Goal: Task Accomplishment & Management: Complete application form

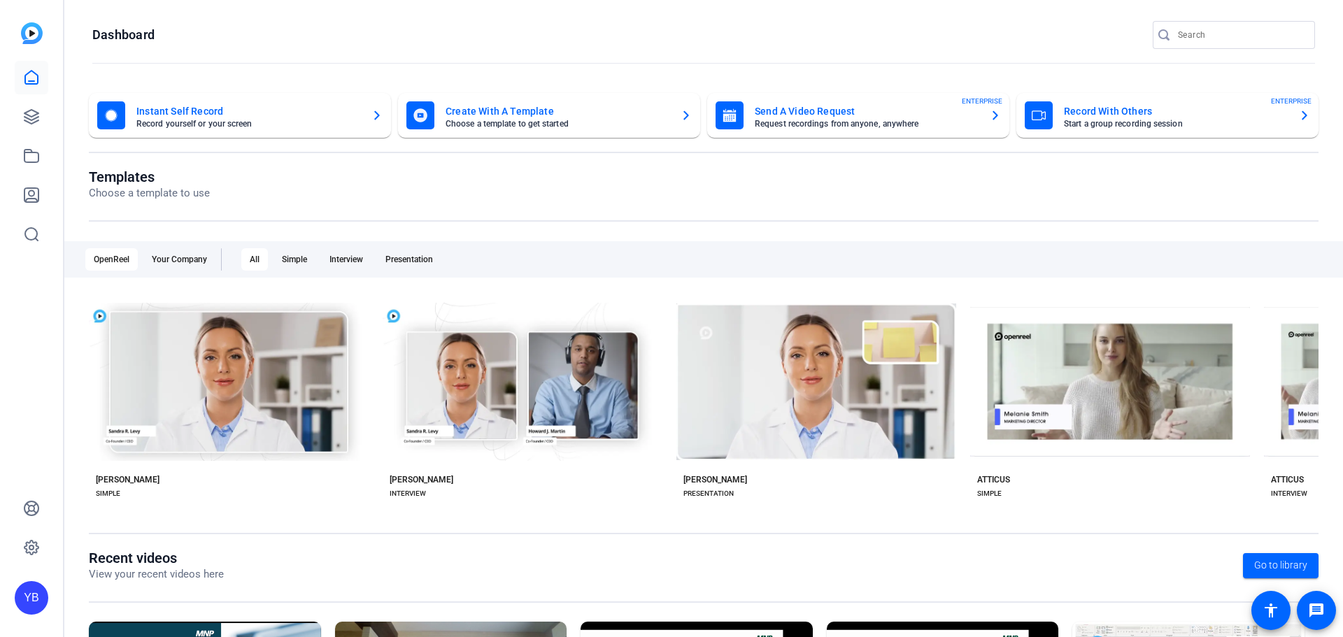
click at [24, 136] on div at bounding box center [32, 156] width 34 height 190
click at [25, 120] on icon at bounding box center [31, 117] width 14 height 14
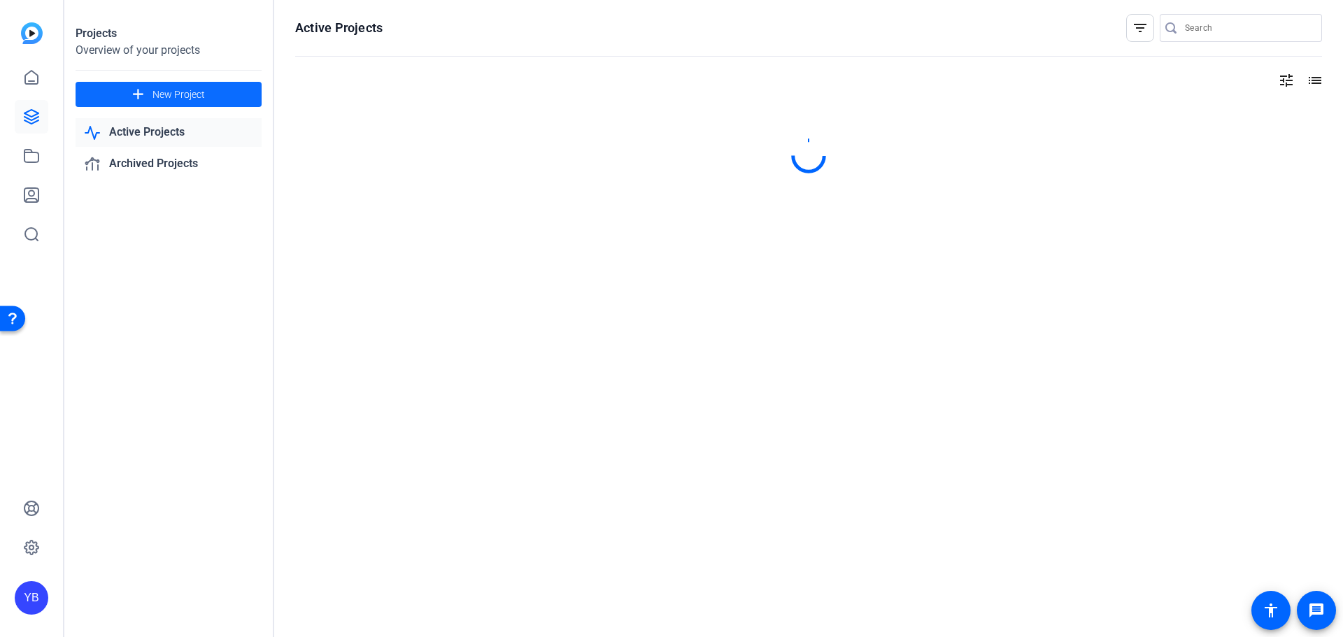
click at [136, 94] on mat-icon "add" at bounding box center [137, 94] width 17 height 17
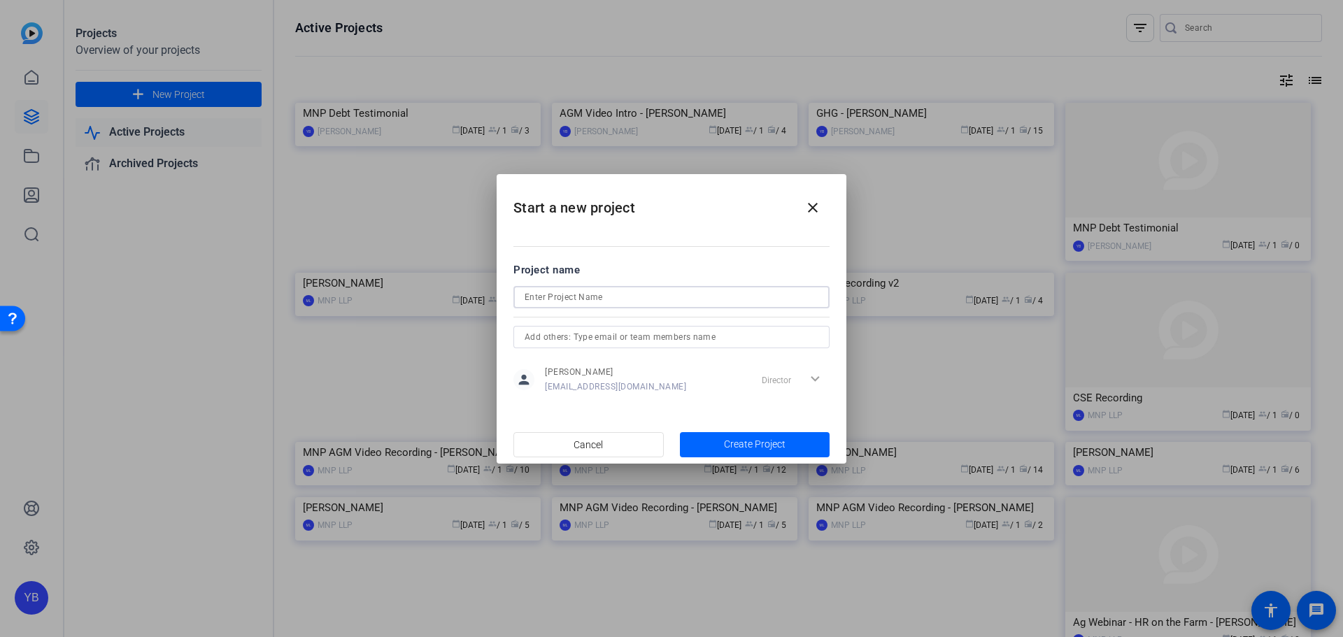
click at [573, 301] on input at bounding box center [671, 297] width 294 height 17
type input "[PERSON_NAME]"
click at [726, 343] on input "text" at bounding box center [671, 337] width 294 height 17
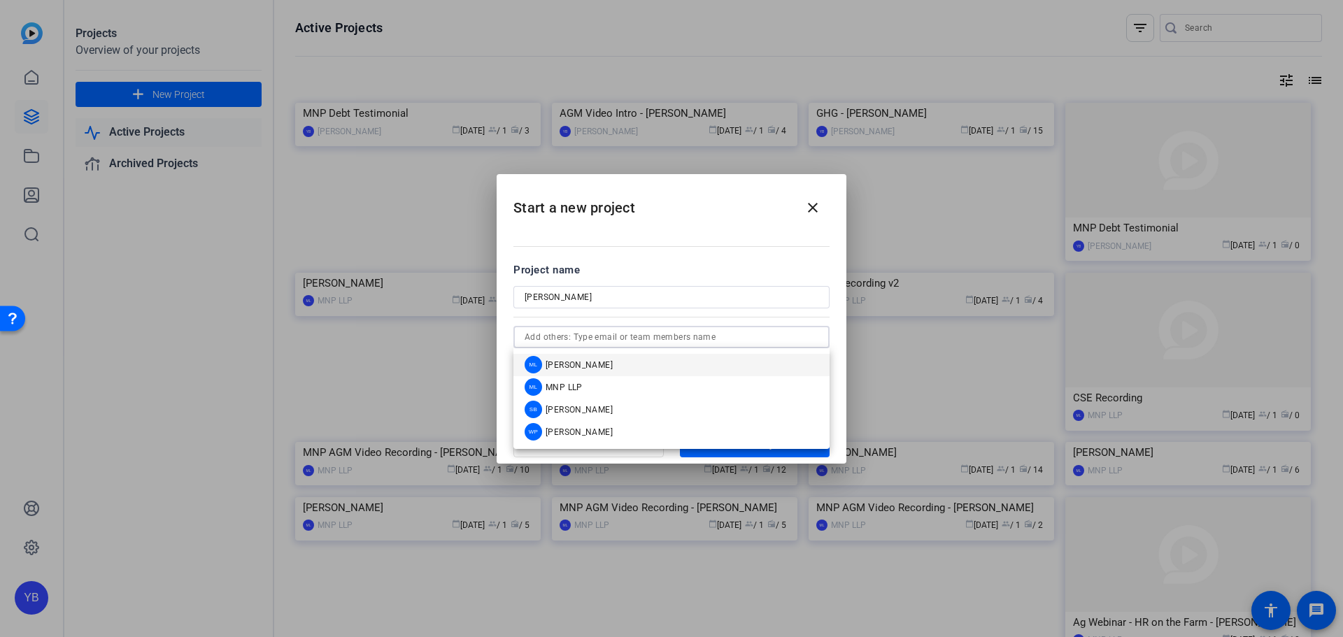
click at [650, 339] on input "text" at bounding box center [671, 337] width 294 height 17
click at [589, 430] on mat-option "WP Wes Pohl" at bounding box center [671, 432] width 316 height 22
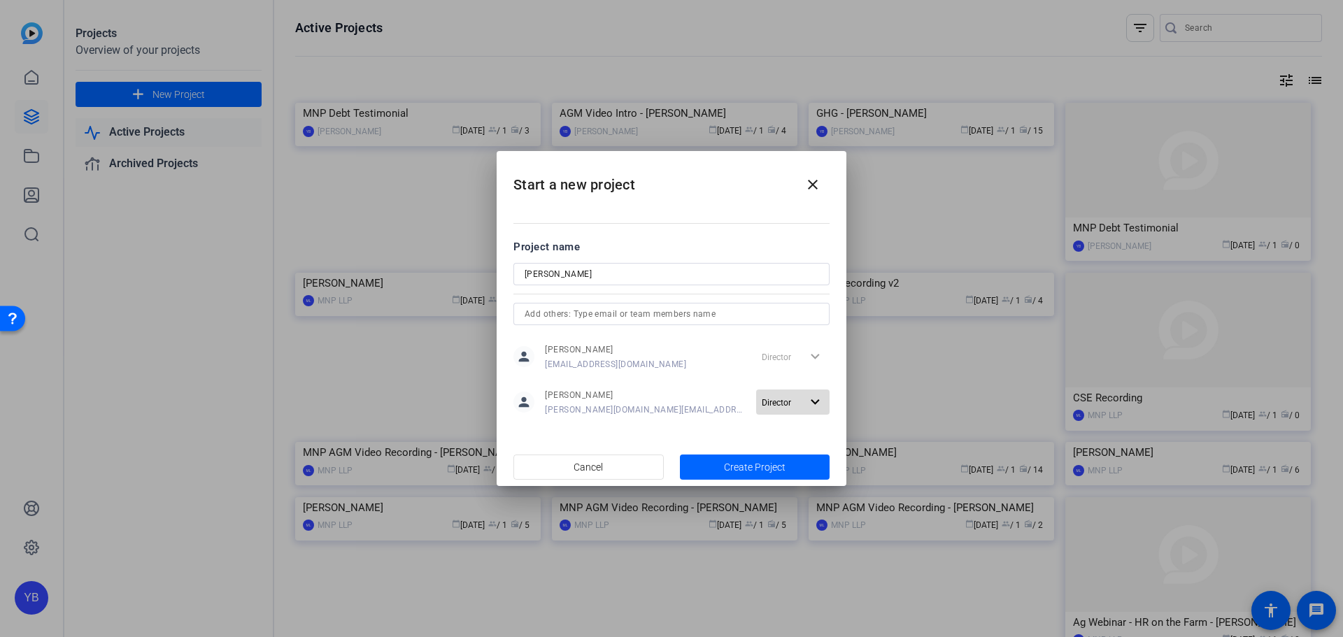
click at [794, 407] on span "Director" at bounding box center [781, 402] width 39 height 17
click at [797, 424] on span "Director" at bounding box center [807, 430] width 32 height 17
click at [748, 464] on span "Create Project" at bounding box center [755, 467] width 62 height 15
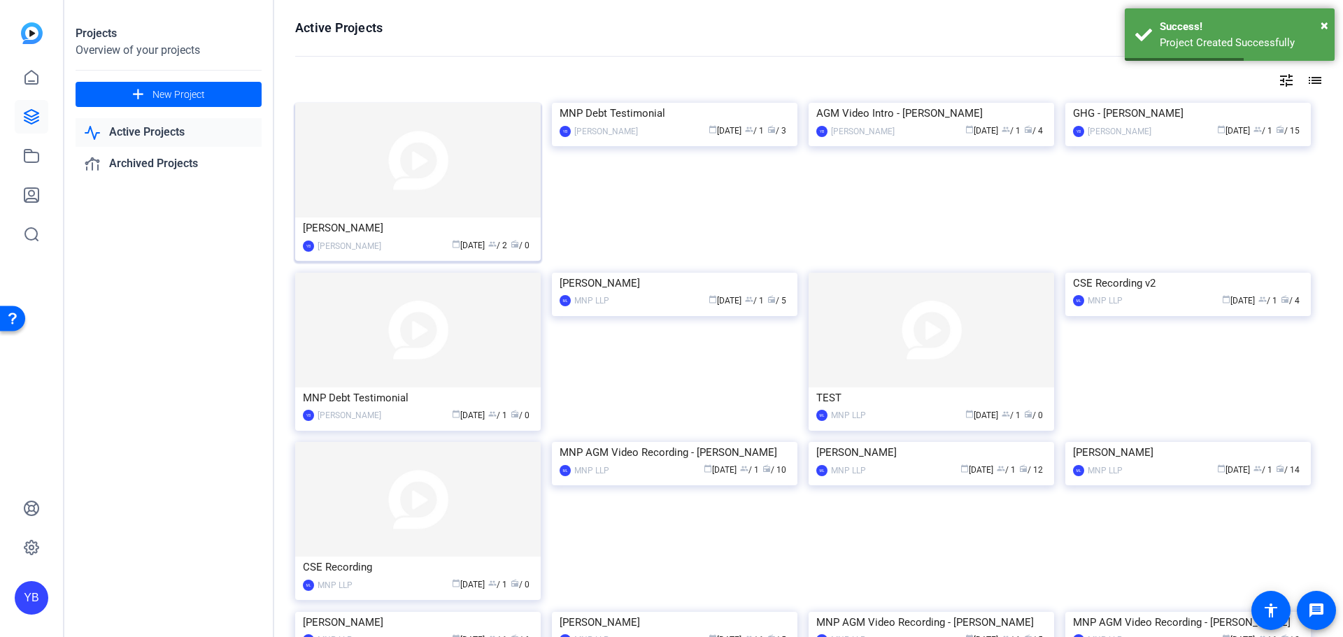
click at [401, 185] on img at bounding box center [417, 160] width 245 height 115
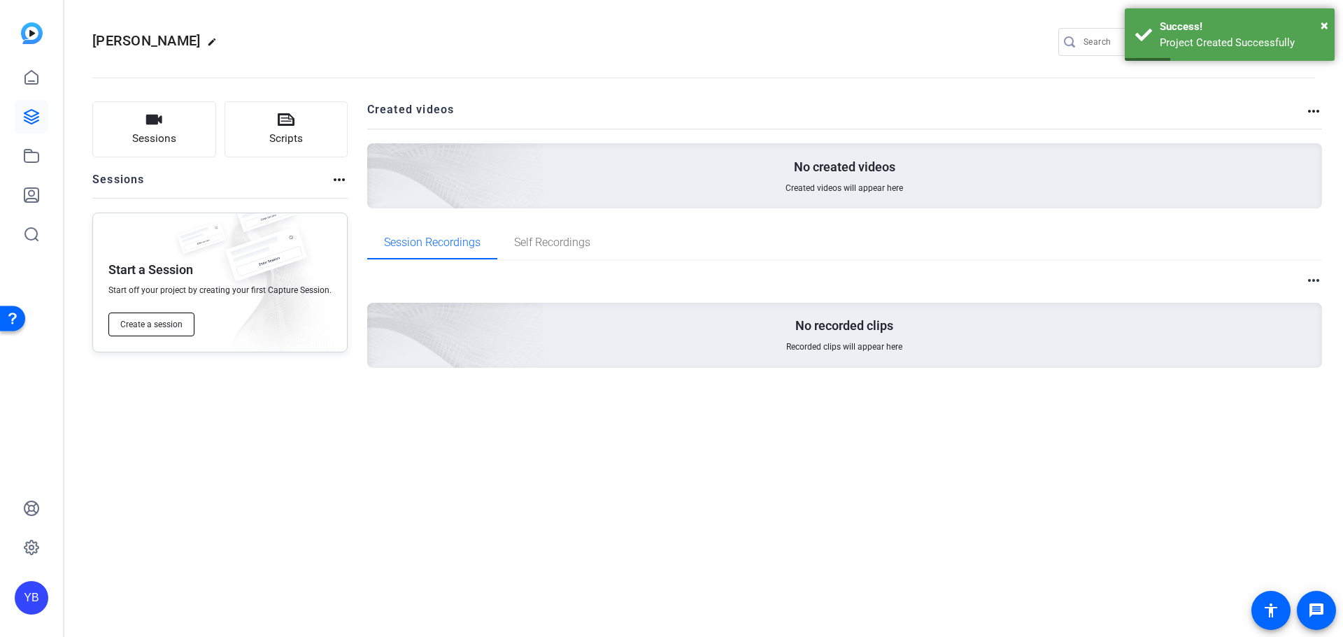
click at [171, 320] on span "Create a session" at bounding box center [151, 324] width 62 height 11
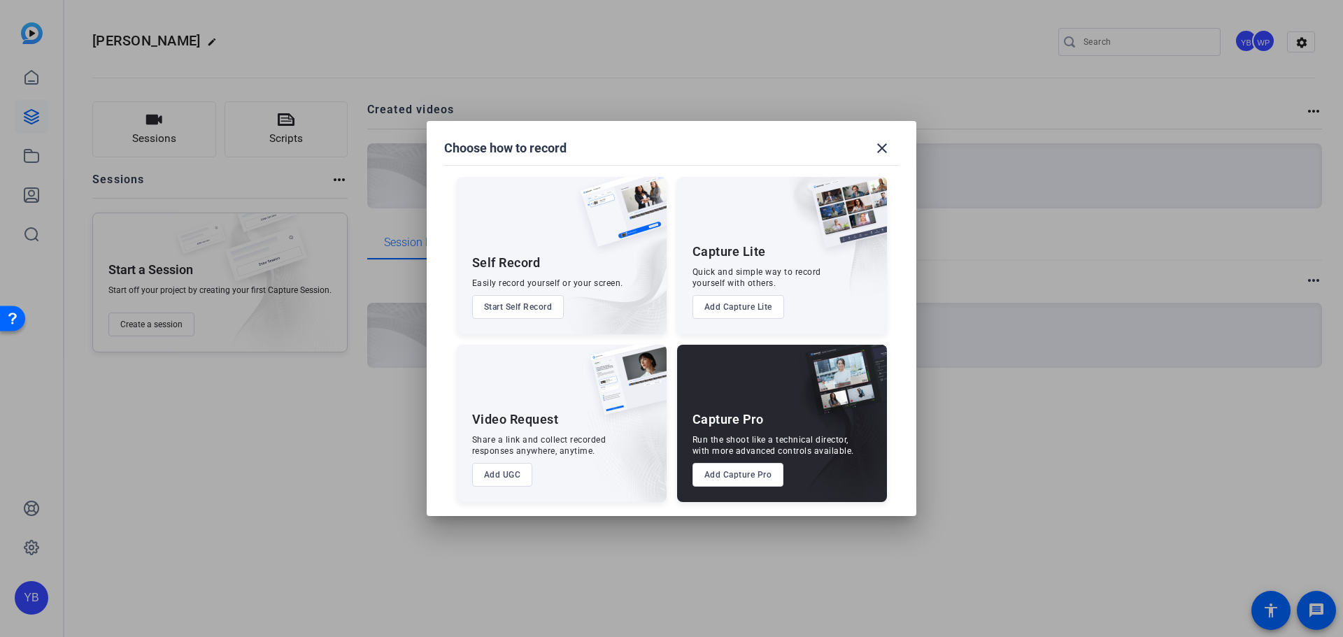
click at [742, 474] on button "Add Capture Pro" at bounding box center [738, 475] width 92 height 24
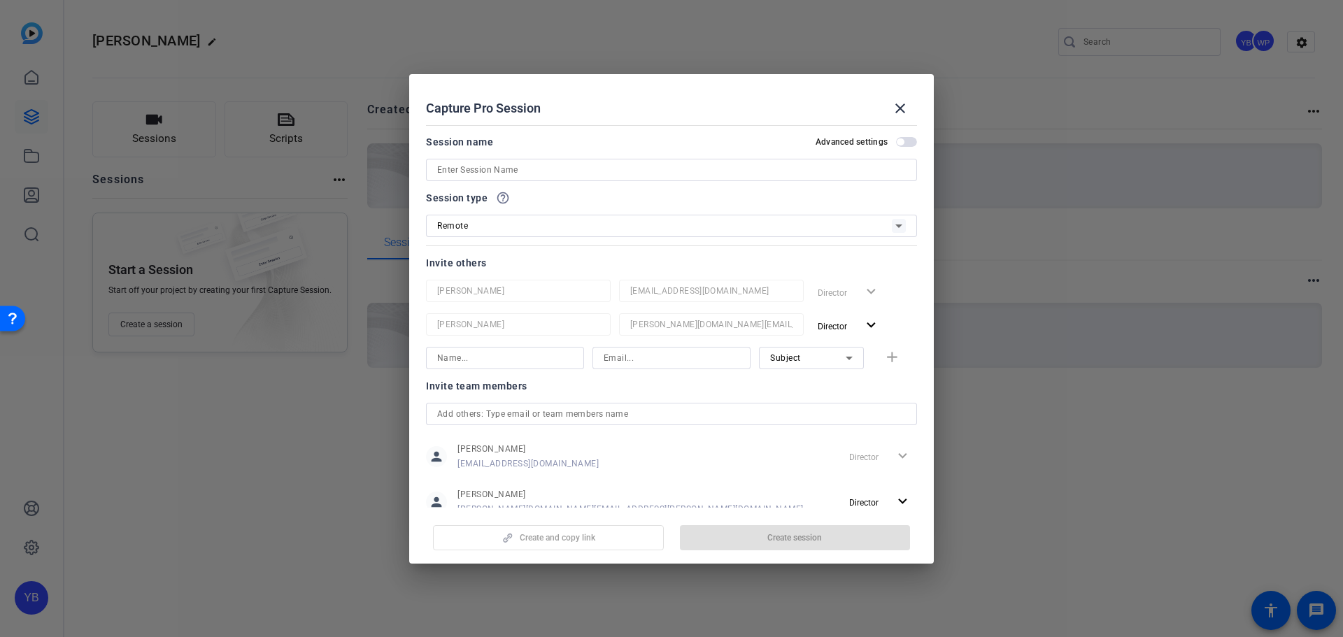
click at [527, 174] on input at bounding box center [671, 170] width 469 height 17
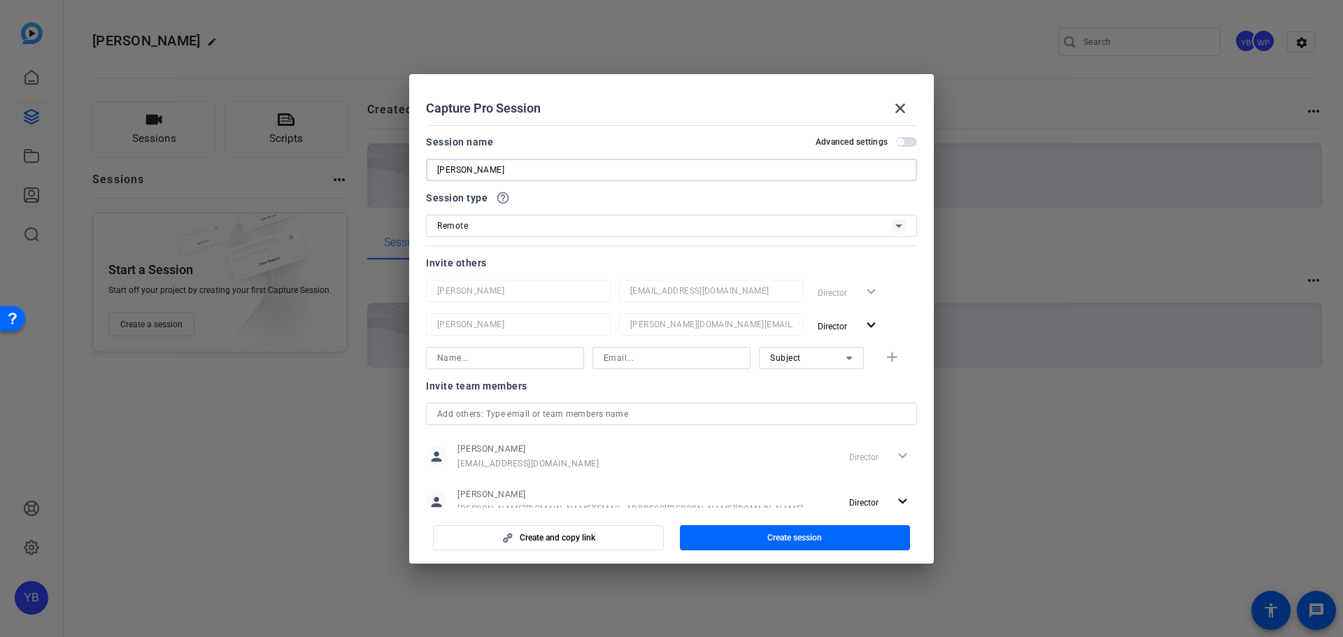
type input "[PERSON_NAME]"
click at [511, 357] on input at bounding box center [505, 358] width 136 height 17
type input "[PERSON_NAME]"
type input "yanis.bendj"
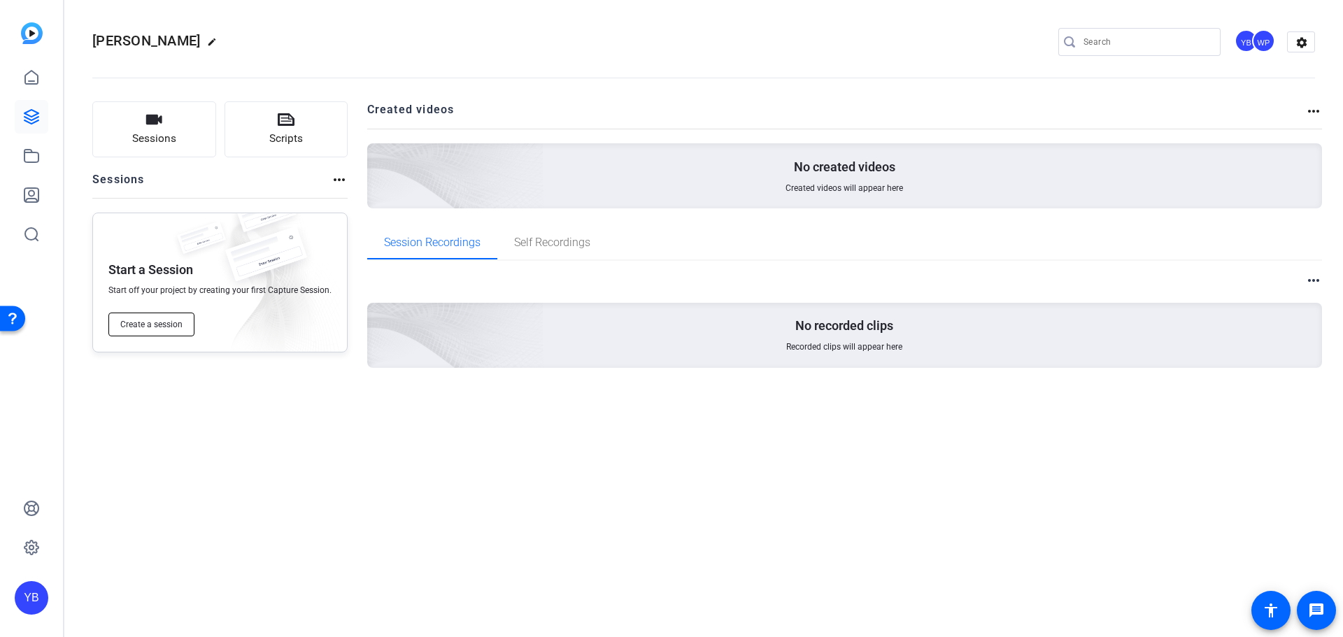
click at [182, 329] on span "Create a session" at bounding box center [151, 324] width 62 height 11
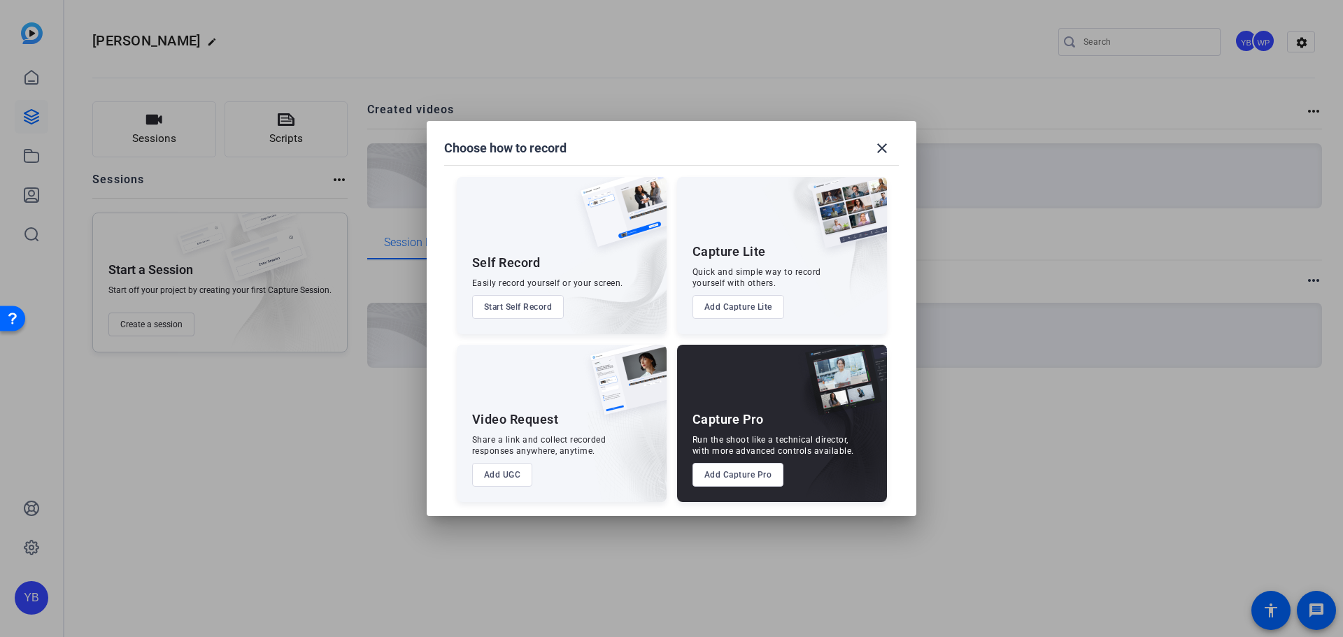
click at [741, 479] on button "Add Capture Pro" at bounding box center [738, 475] width 92 height 24
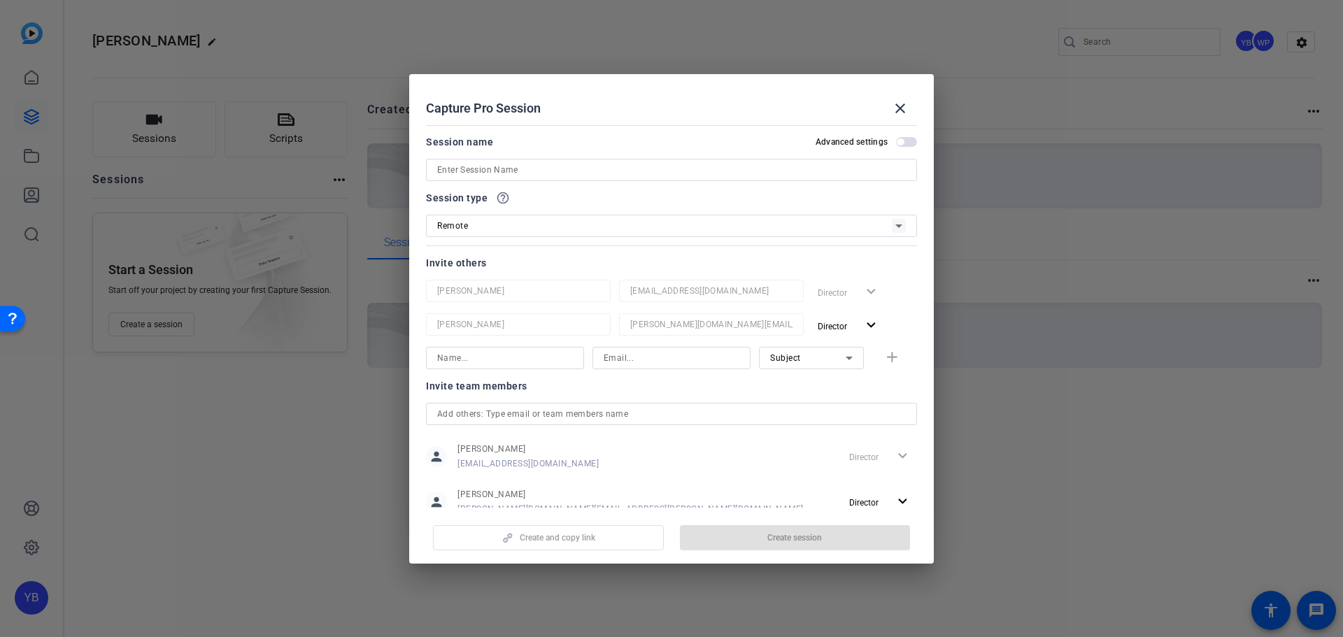
click at [541, 164] on input at bounding box center [671, 170] width 469 height 17
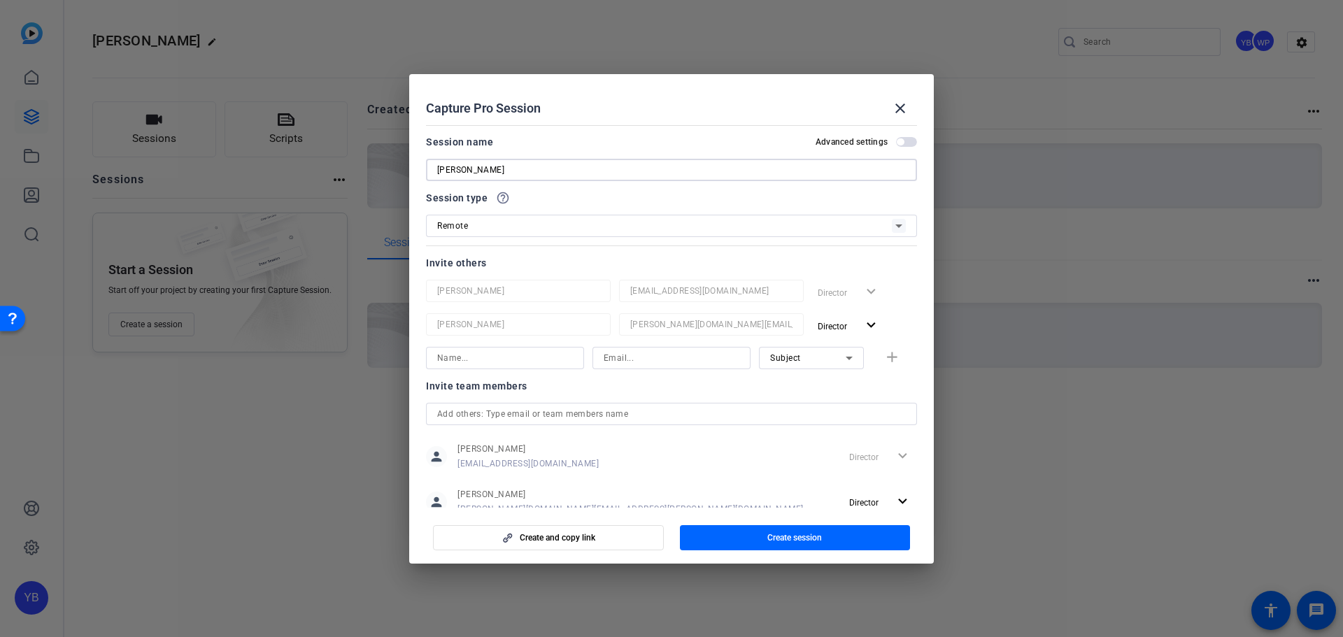
type input "[PERSON_NAME]"
click at [492, 355] on input at bounding box center [505, 358] width 136 height 17
type input "[PERSON_NAME]"
type input "[EMAIL_ADDRESS][DOMAIN_NAME]"
click at [896, 355] on span "button" at bounding box center [894, 358] width 45 height 34
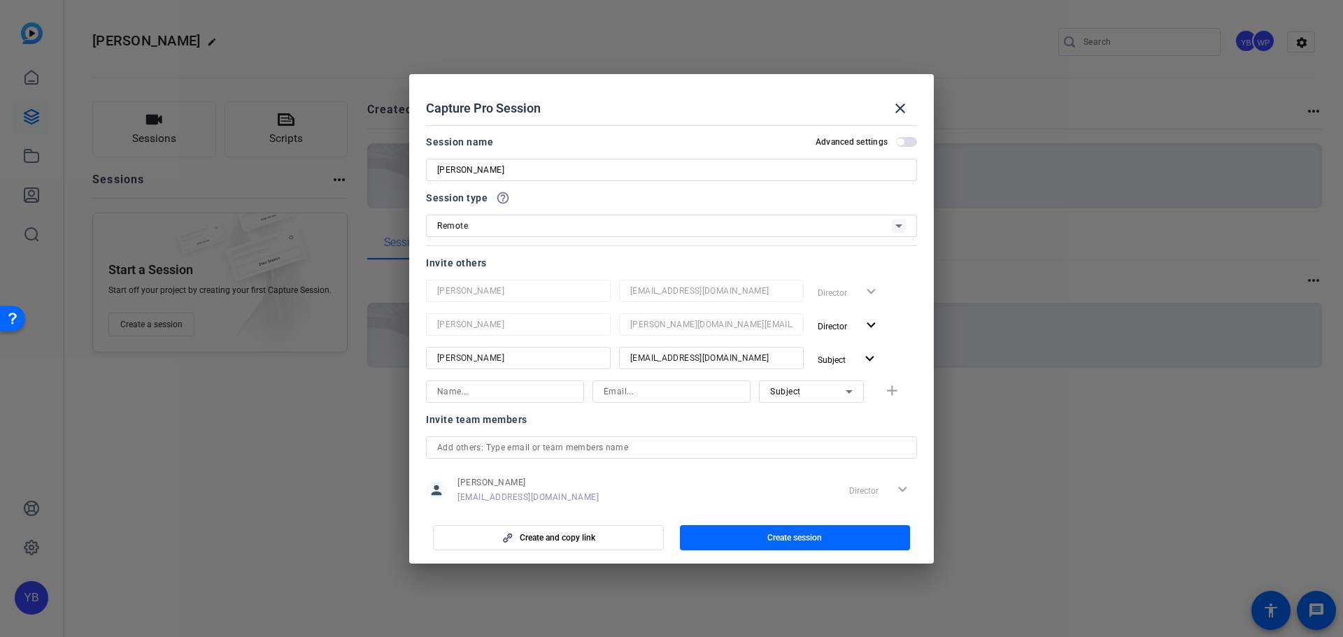
click at [487, 392] on input at bounding box center [505, 391] width 136 height 17
type input "[PERSON_NAME]"
click at [631, 395] on input at bounding box center [671, 391] width 136 height 17
paste input "[EMAIL_ADDRESS][DOMAIN_NAME]"
type input "[EMAIL_ADDRESS][DOMAIN_NAME]"
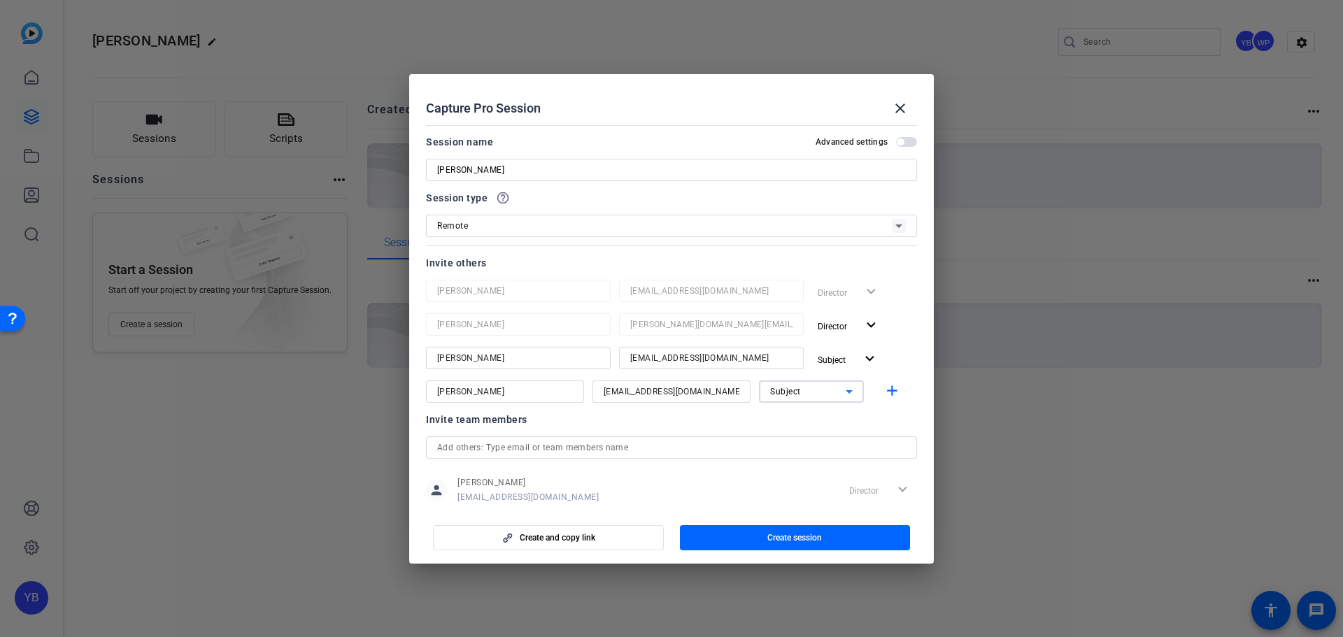
click at [810, 390] on div "Subject" at bounding box center [808, 391] width 76 height 17
click at [808, 422] on span "Collaborator" at bounding box center [788, 419] width 51 height 17
click at [883, 392] on mat-icon "add" at bounding box center [891, 391] width 17 height 17
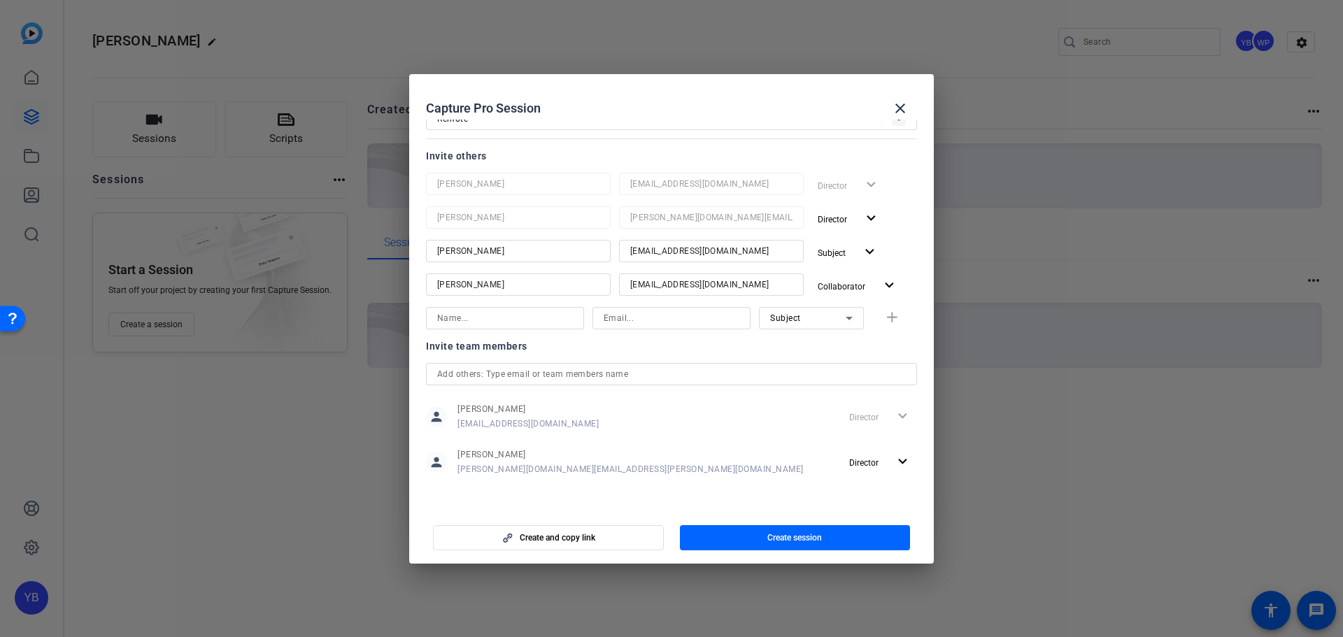
scroll to position [108, 0]
click at [833, 534] on span "button" at bounding box center [795, 538] width 231 height 34
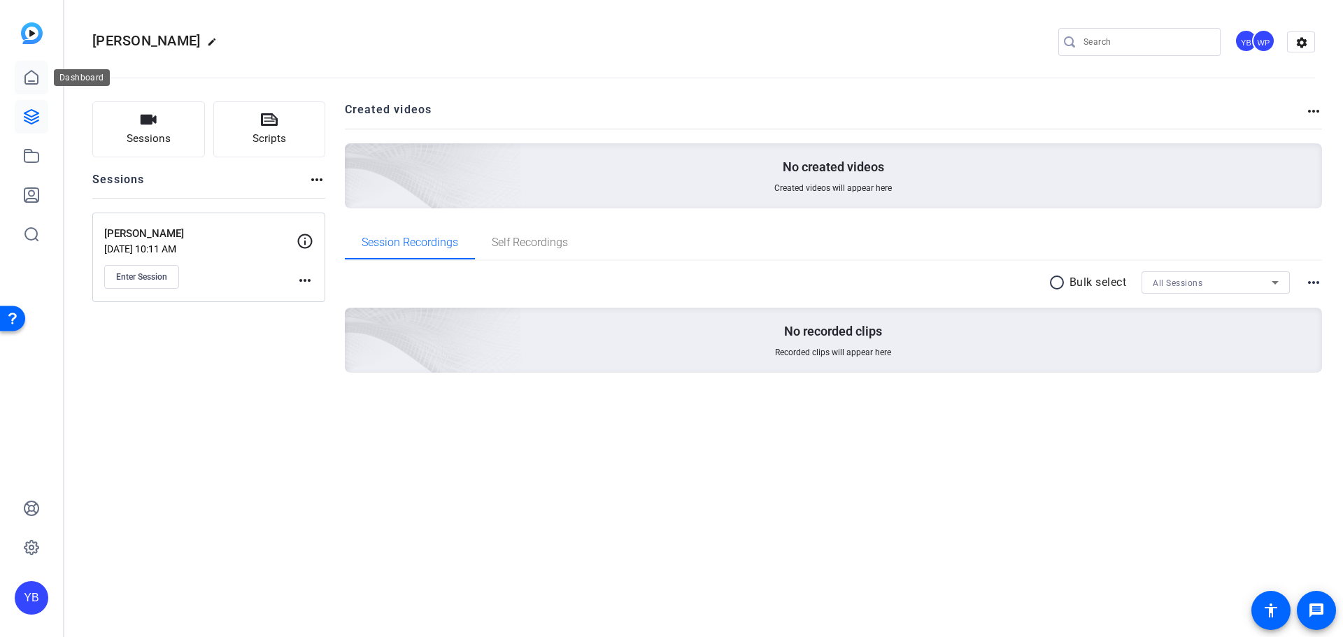
click at [40, 88] on link at bounding box center [32, 78] width 34 height 34
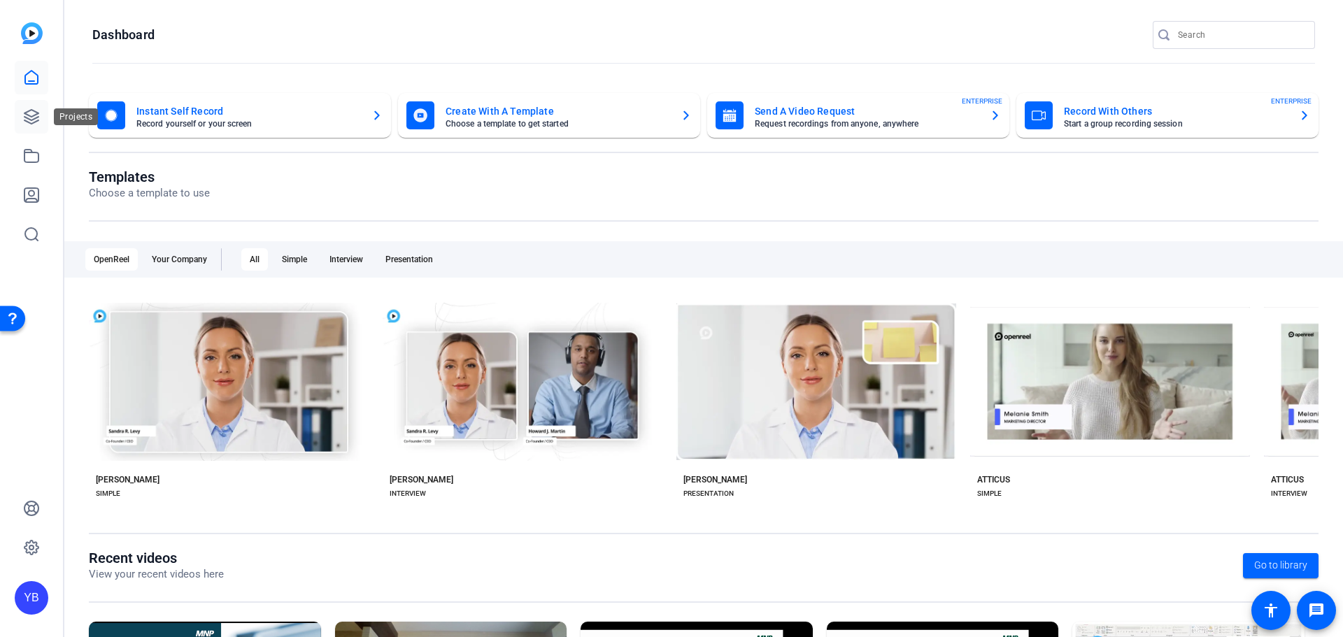
click at [28, 110] on icon at bounding box center [31, 116] width 17 height 17
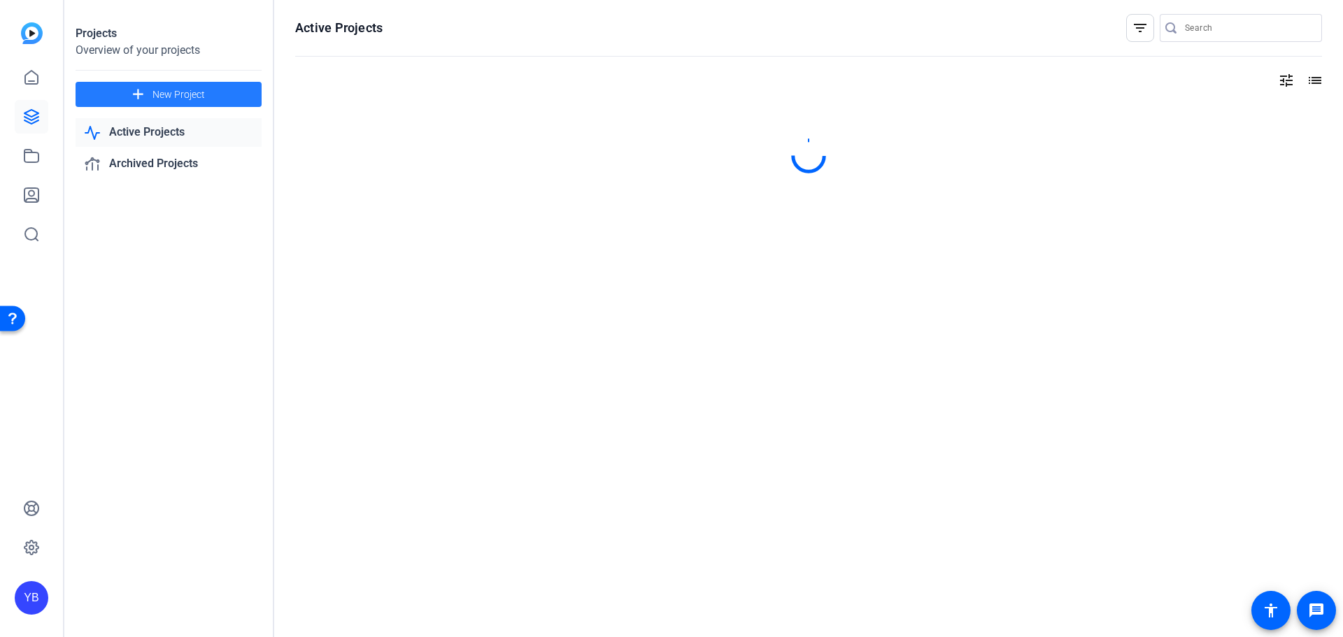
click at [148, 90] on span at bounding box center [169, 95] width 186 height 34
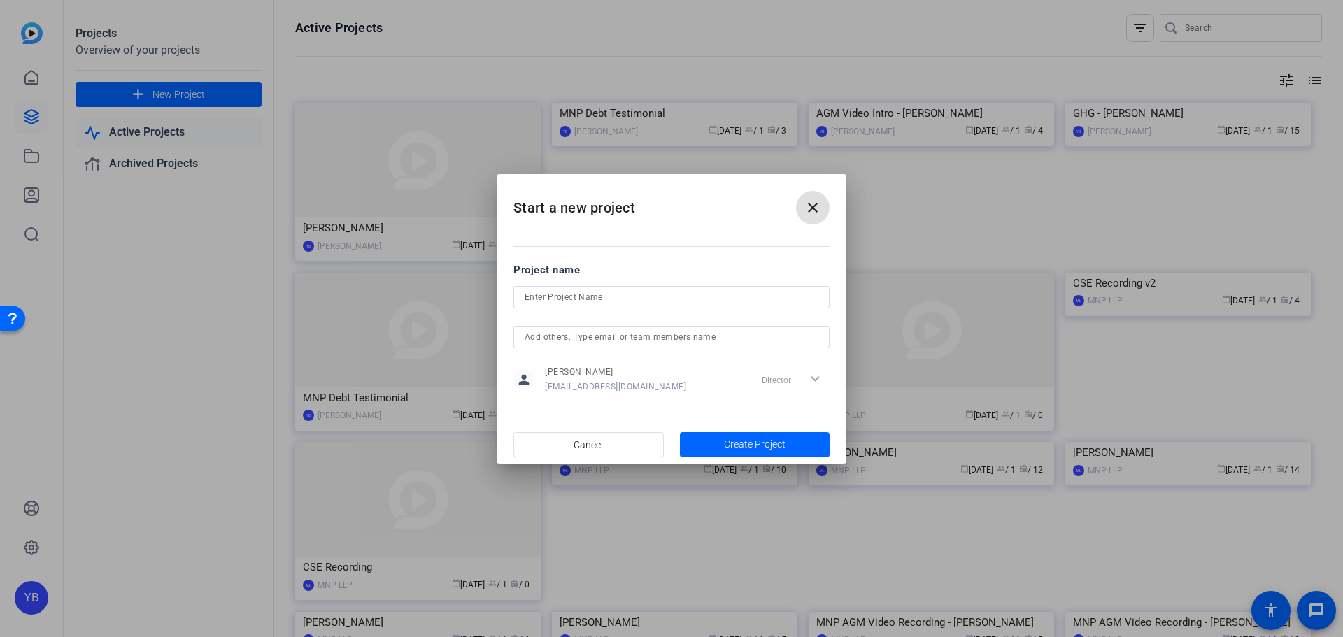
click at [652, 301] on input at bounding box center [671, 297] width 294 height 17
type input "MNP Debt Testimonial"
click at [782, 439] on span "Create Project" at bounding box center [755, 444] width 62 height 15
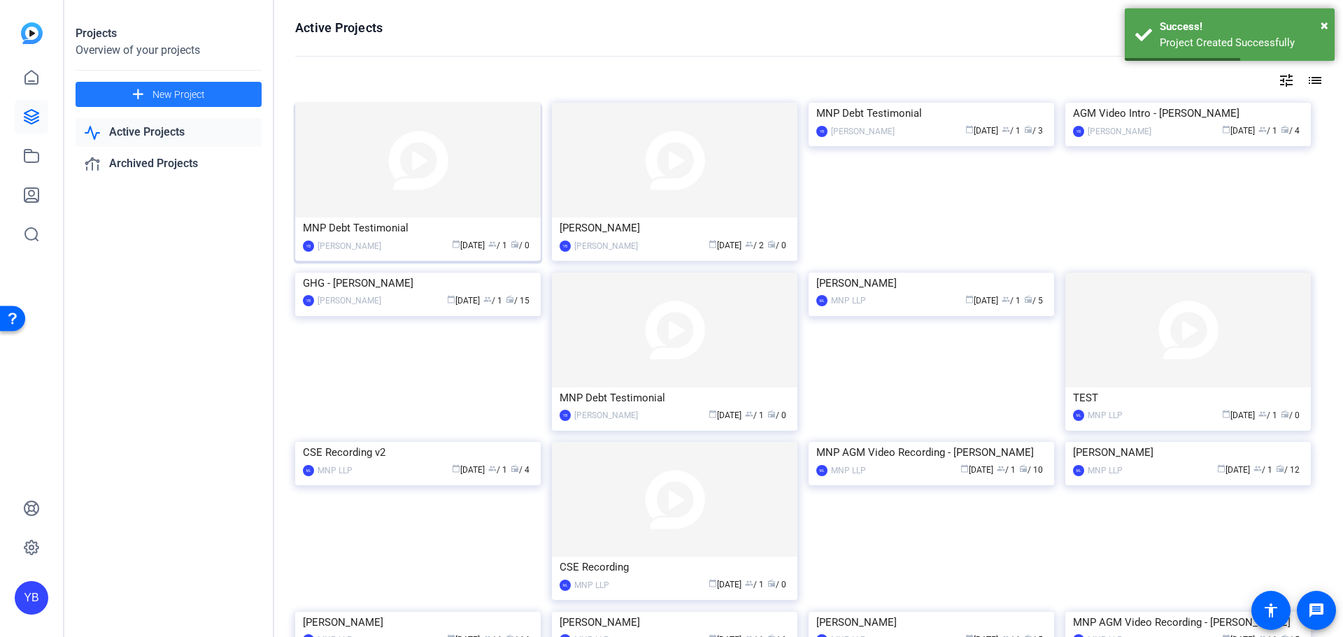
click at [465, 172] on img at bounding box center [417, 160] width 245 height 115
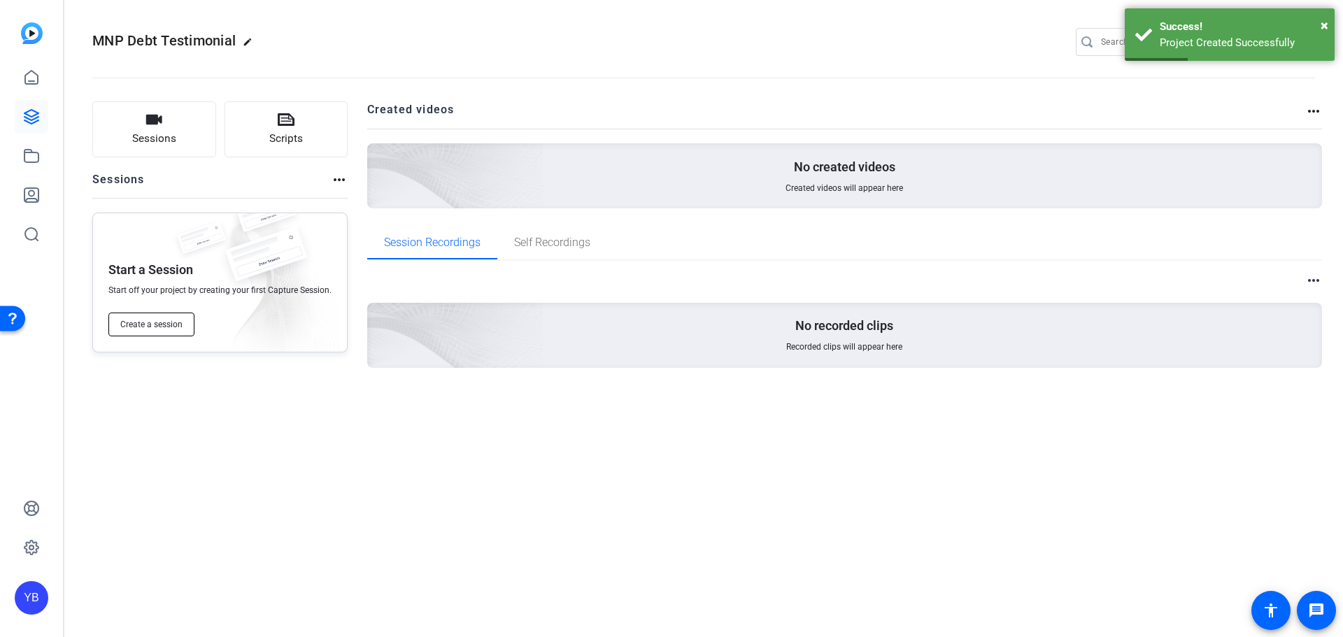
click at [180, 329] on span "Create a session" at bounding box center [151, 324] width 62 height 11
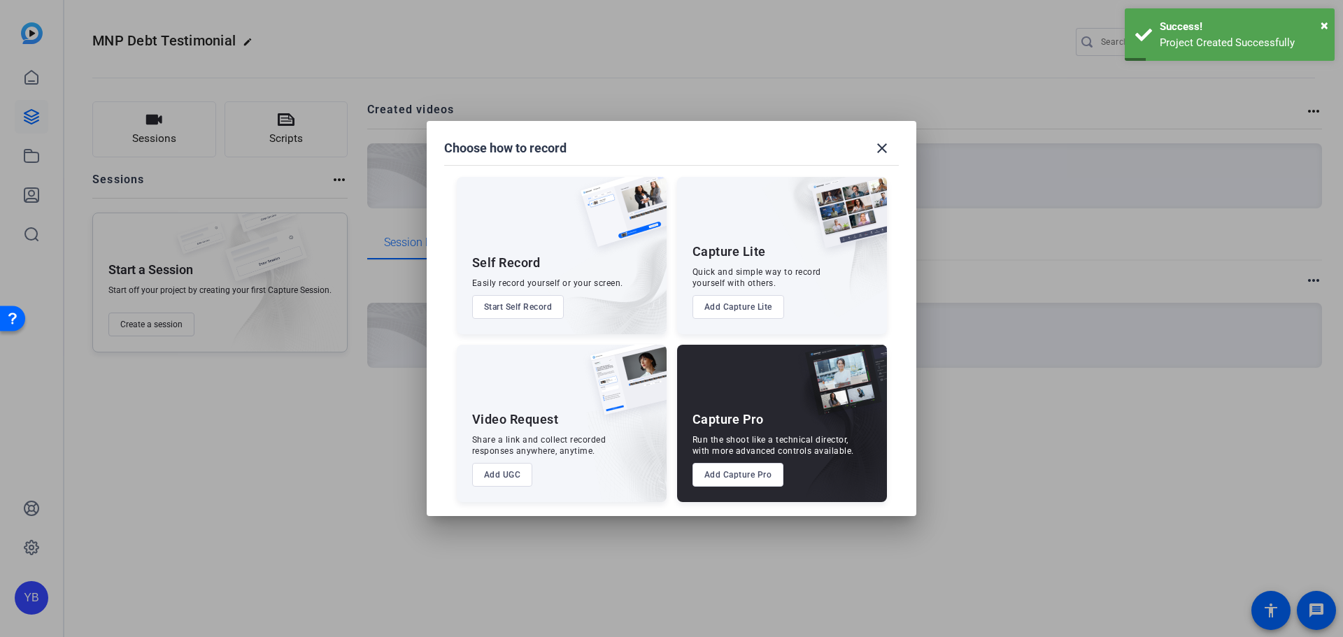
click at [754, 478] on button "Add Capture Pro" at bounding box center [738, 475] width 92 height 24
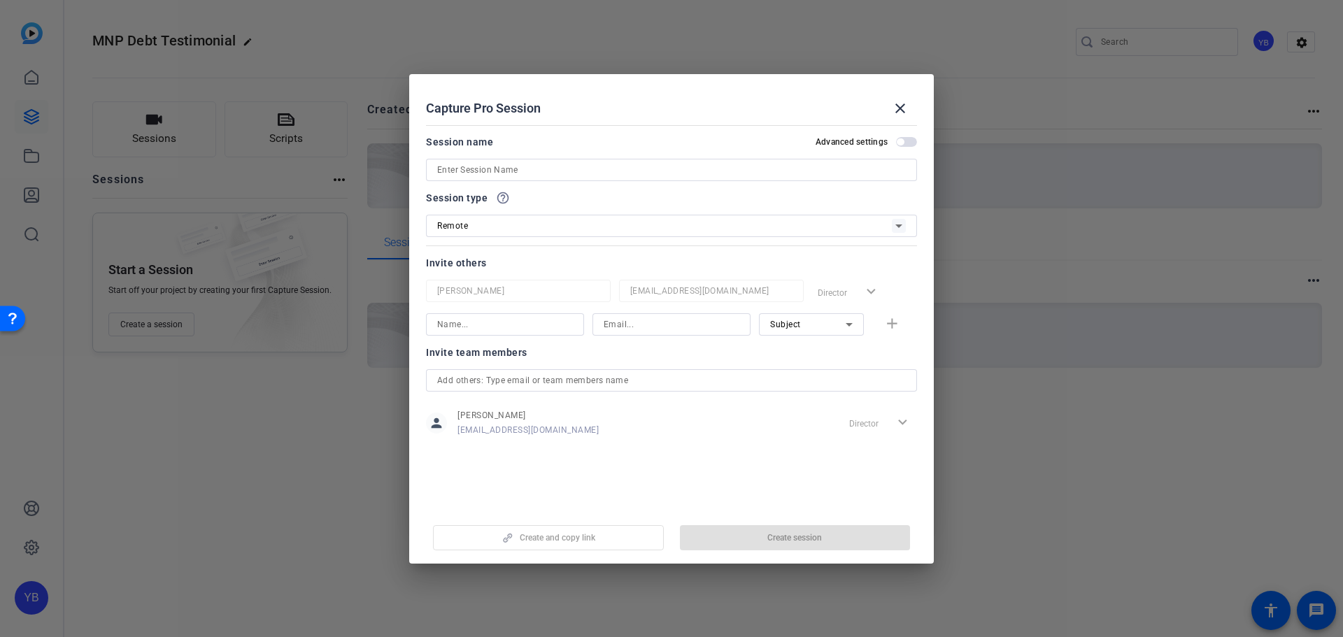
click at [513, 174] on input at bounding box center [671, 170] width 469 height 17
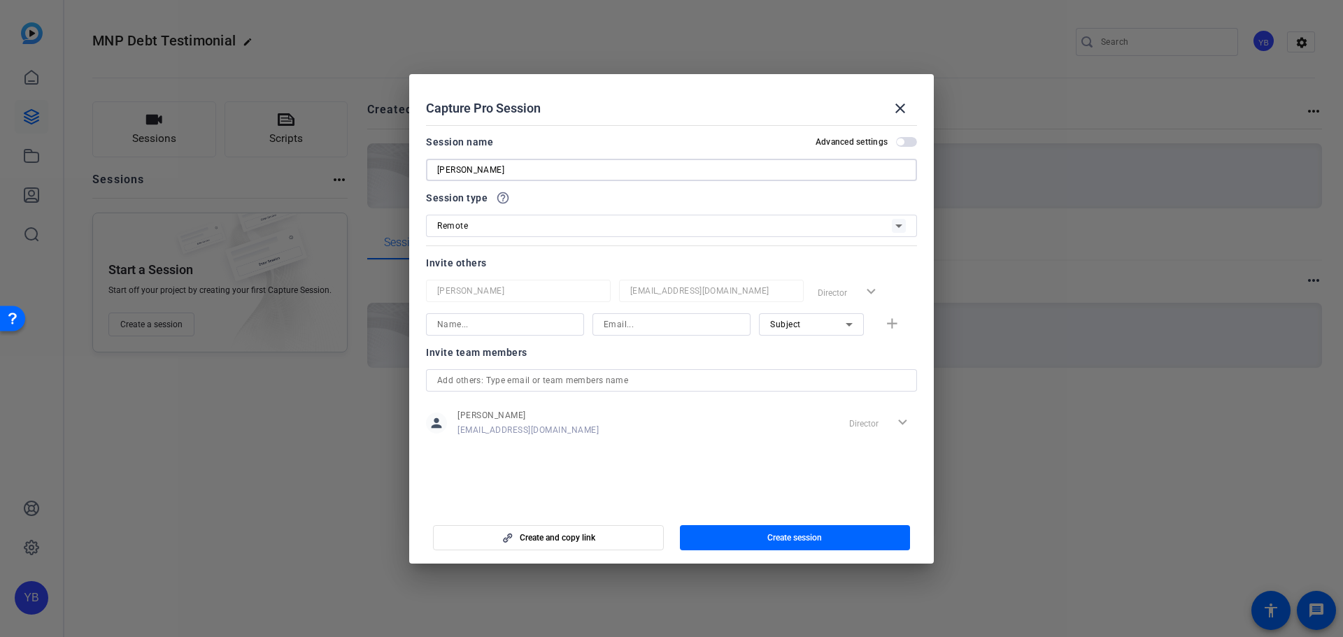
type input "[PERSON_NAME]"
click at [520, 153] on div "Session name Advanced settings [PERSON_NAME]" at bounding box center [671, 158] width 491 height 48
drag, startPoint x: 523, startPoint y: 175, endPoint x: 342, endPoint y: 148, distance: 183.2
click at [350, 149] on div "Choose how to record close Self Record Easily record yourself or your screen. S…" at bounding box center [671, 318] width 1343 height 637
click at [483, 331] on input at bounding box center [505, 324] width 136 height 17
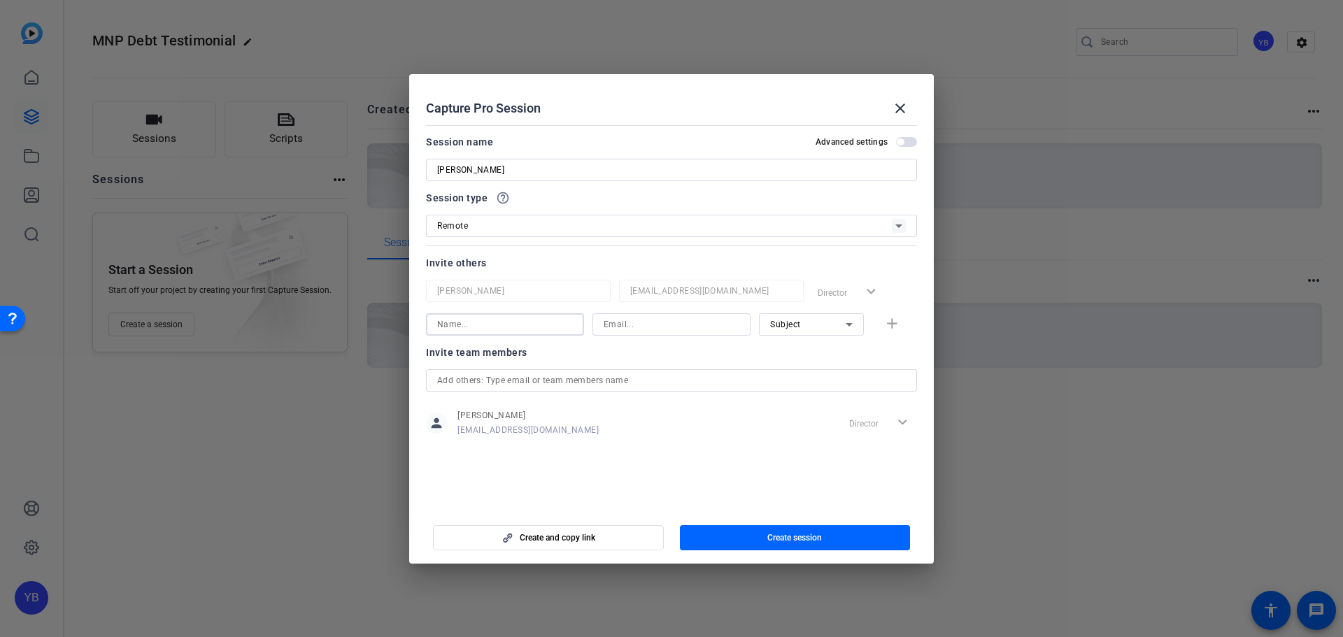
paste input "[PERSON_NAME]"
type input "[PERSON_NAME]"
click at [626, 318] on input at bounding box center [671, 324] width 136 height 17
paste input "[EMAIL_ADDRESS][DOMAIN_NAME]"
type input "[EMAIL_ADDRESS][DOMAIN_NAME]"
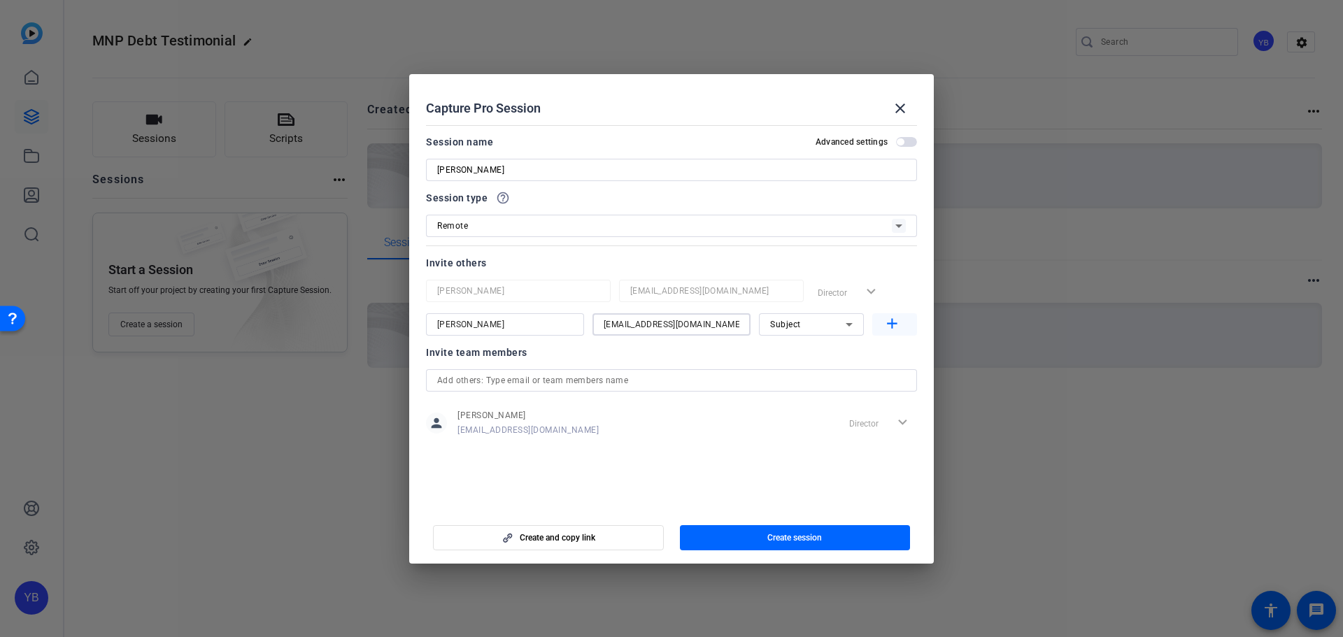
click at [892, 325] on mat-icon "add" at bounding box center [891, 323] width 17 height 17
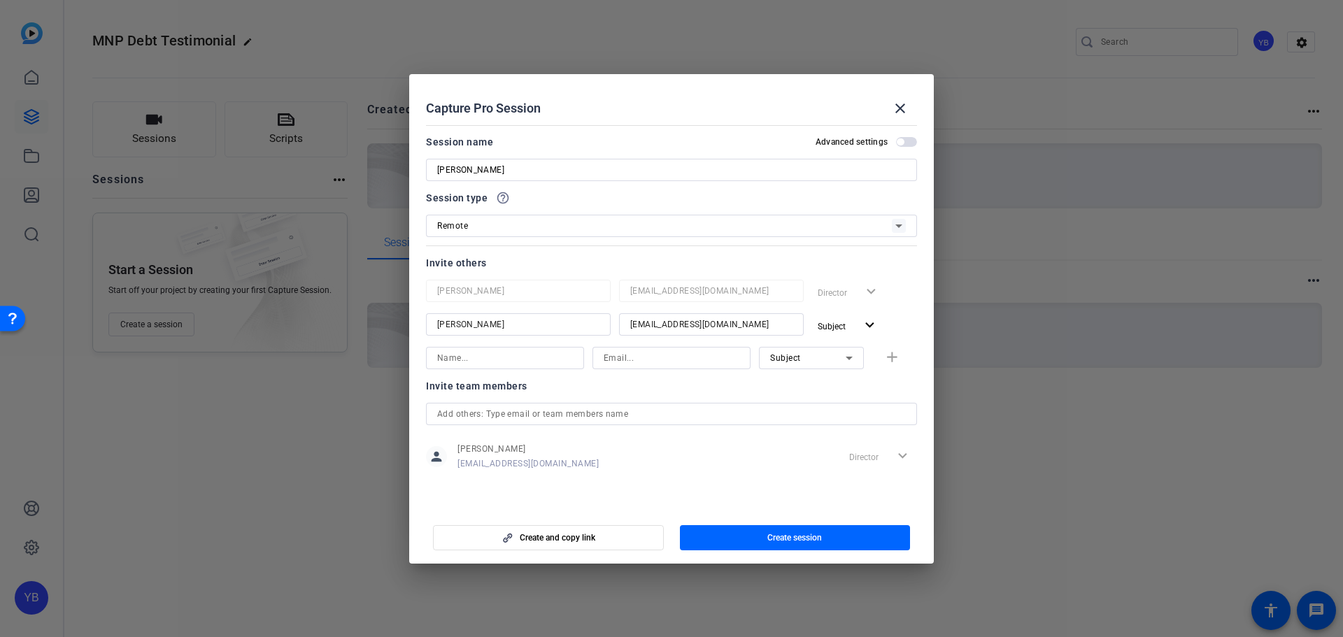
click at [683, 362] on input at bounding box center [671, 358] width 136 height 17
paste input "[PERSON_NAME][EMAIL_ADDRESS][DOMAIN_NAME]"
type input "[PERSON_NAME][EMAIL_ADDRESS][DOMAIN_NAME]"
click at [455, 355] on input at bounding box center [505, 358] width 136 height 17
paste input "[PERSON_NAME] La Noire"
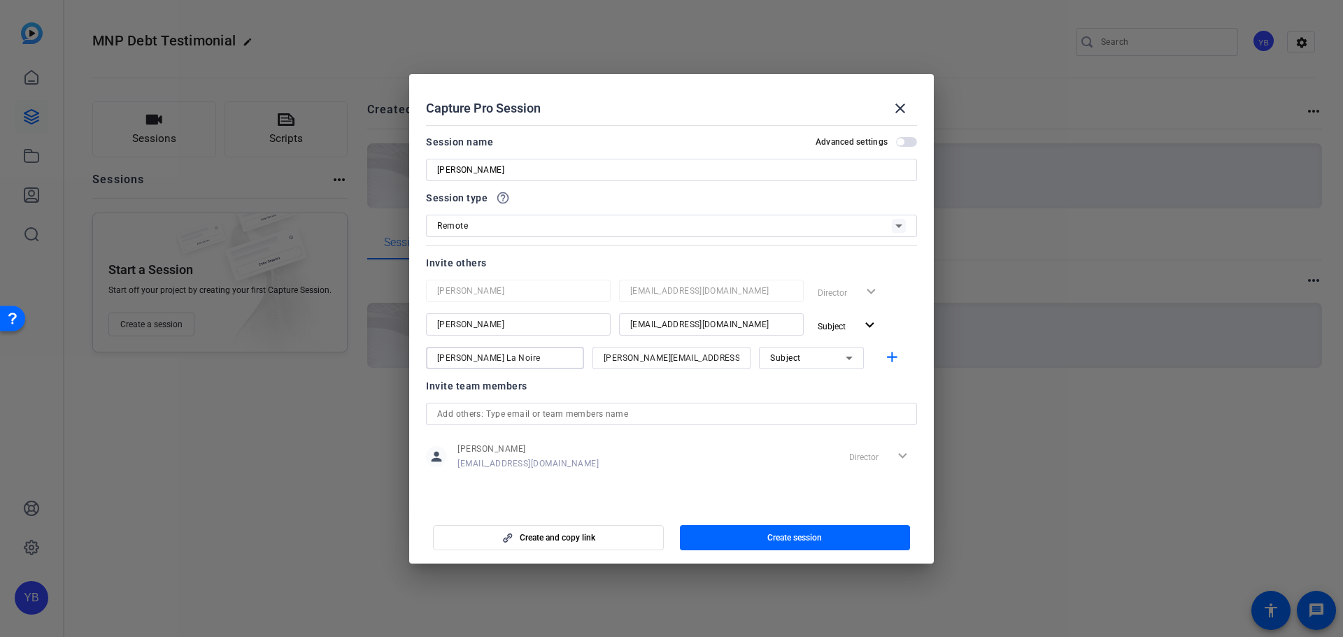
type input "[PERSON_NAME] La Noire"
click at [830, 366] on div "Subject" at bounding box center [808, 357] width 76 height 17
click at [834, 391] on mat-option "Collaborator" at bounding box center [811, 386] width 105 height 22
click at [883, 362] on mat-icon "add" at bounding box center [891, 357] width 17 height 17
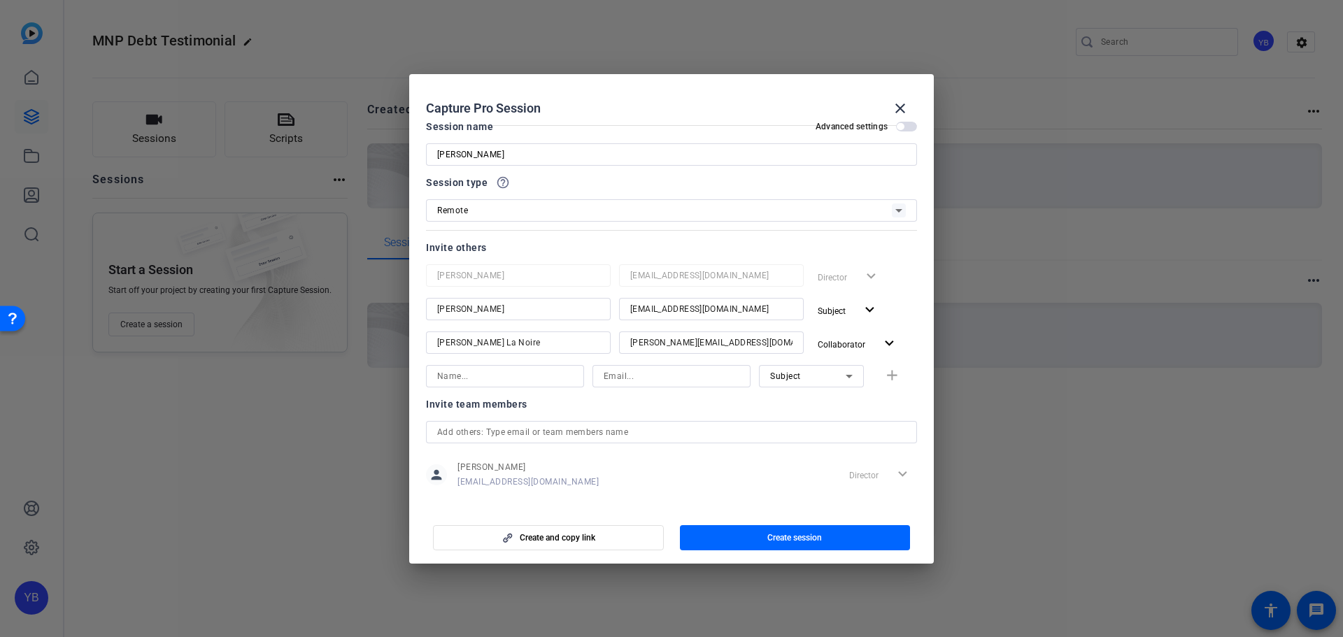
scroll to position [29, 0]
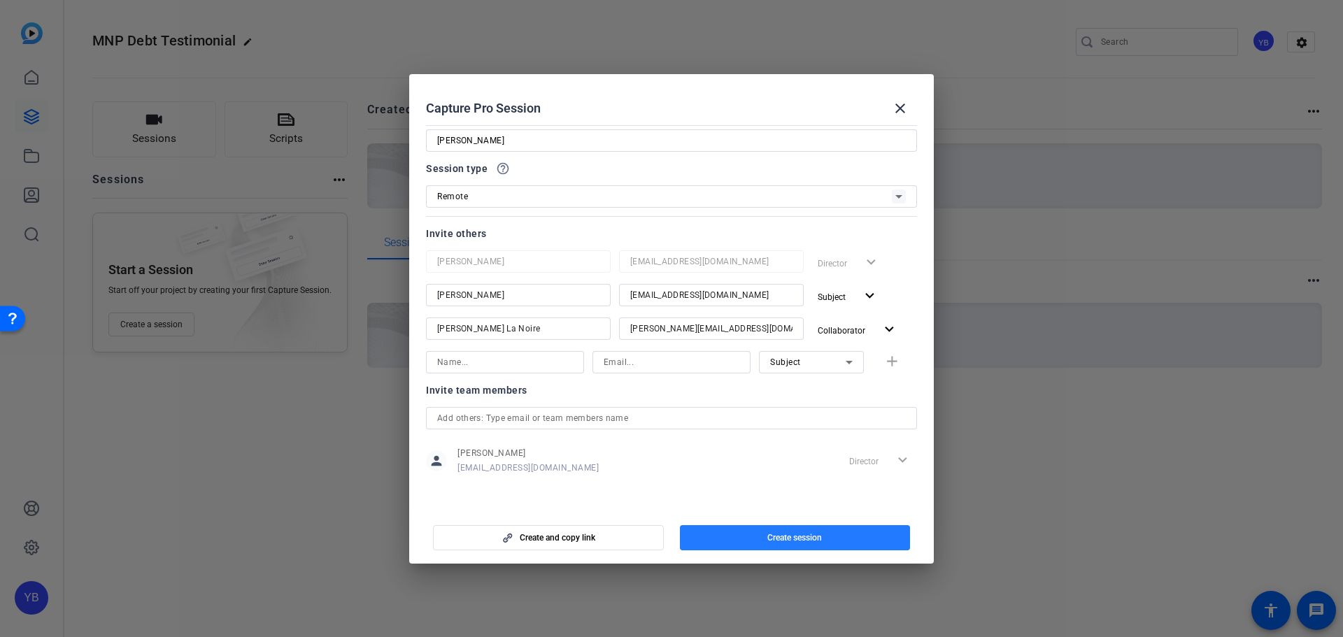
click at [783, 529] on span "button" at bounding box center [795, 538] width 231 height 34
